Goal: Find specific page/section: Find specific page/section

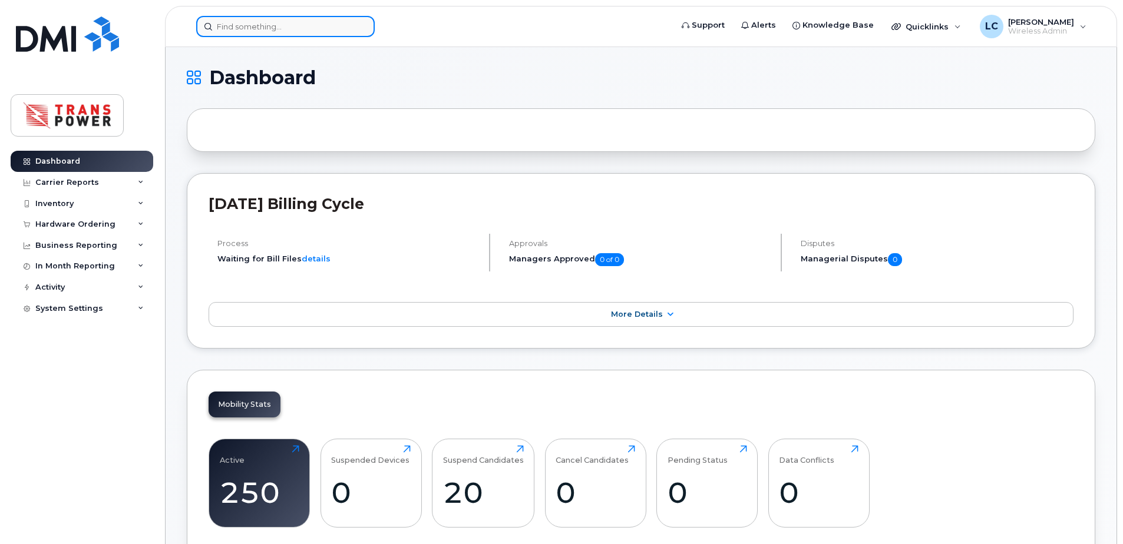
click at [272, 31] on input at bounding box center [285, 26] width 178 height 21
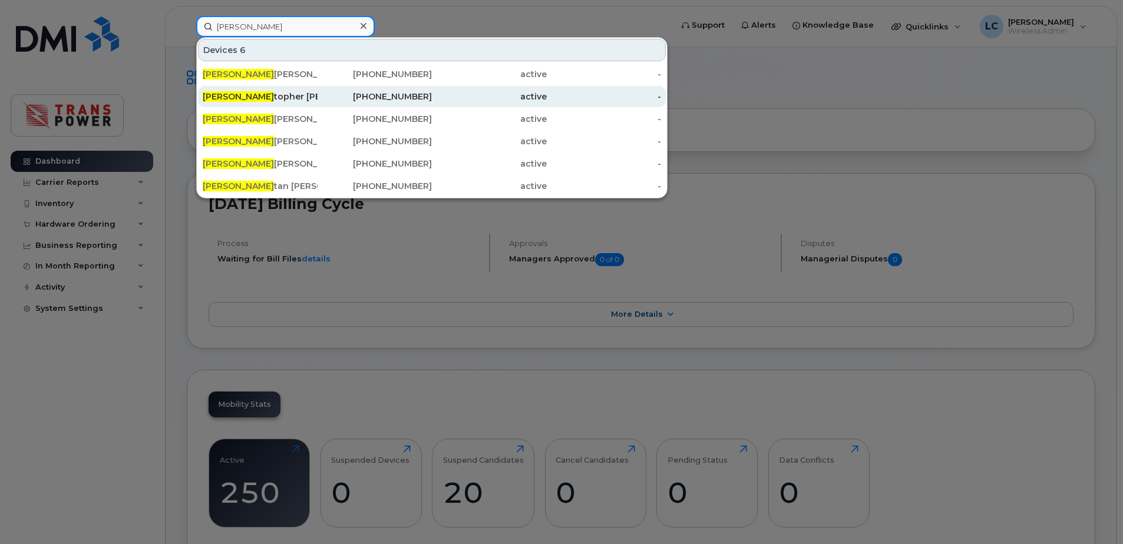
type input "chris"
click at [268, 100] on div "Chris topher Carreiro" at bounding box center [260, 97] width 115 height 12
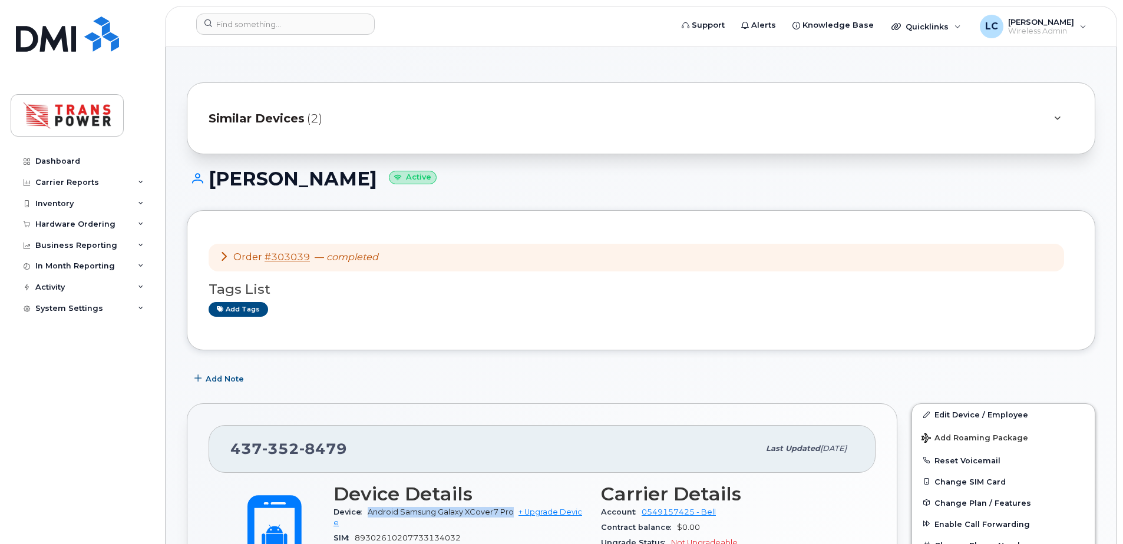
drag, startPoint x: 365, startPoint y: 510, endPoint x: 512, endPoint y: 516, distance: 148.0
click at [512, 516] on div "Device Android Samsung Galaxy XCover7 Pro + Upgrade Device" at bounding box center [459, 518] width 253 height 27
copy span "Android Samsung Galaxy XCover7 Pro"
